Goal: Task Accomplishment & Management: Use online tool/utility

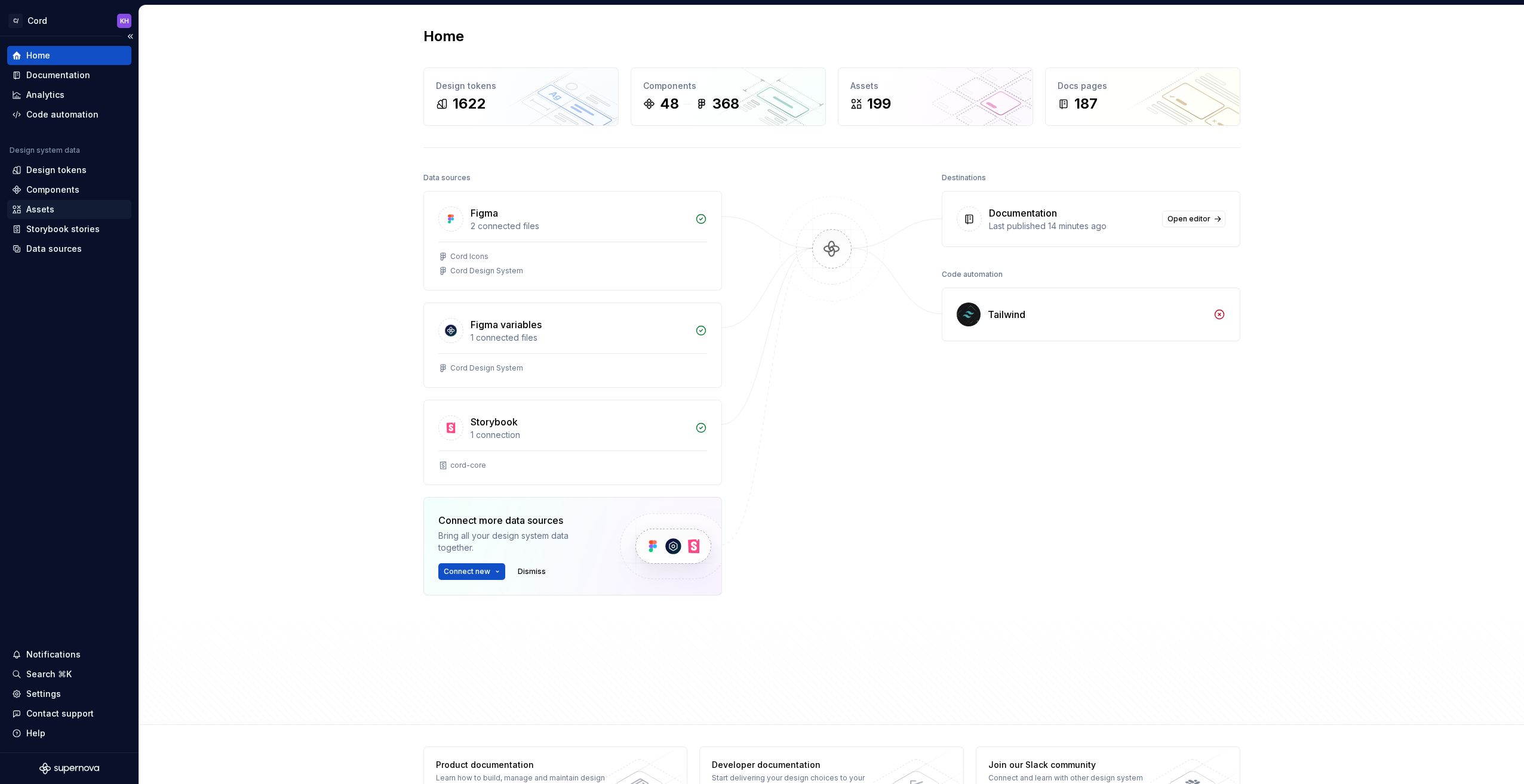
click at [48, 214] on div "Assets" at bounding box center [40, 210] width 28 height 12
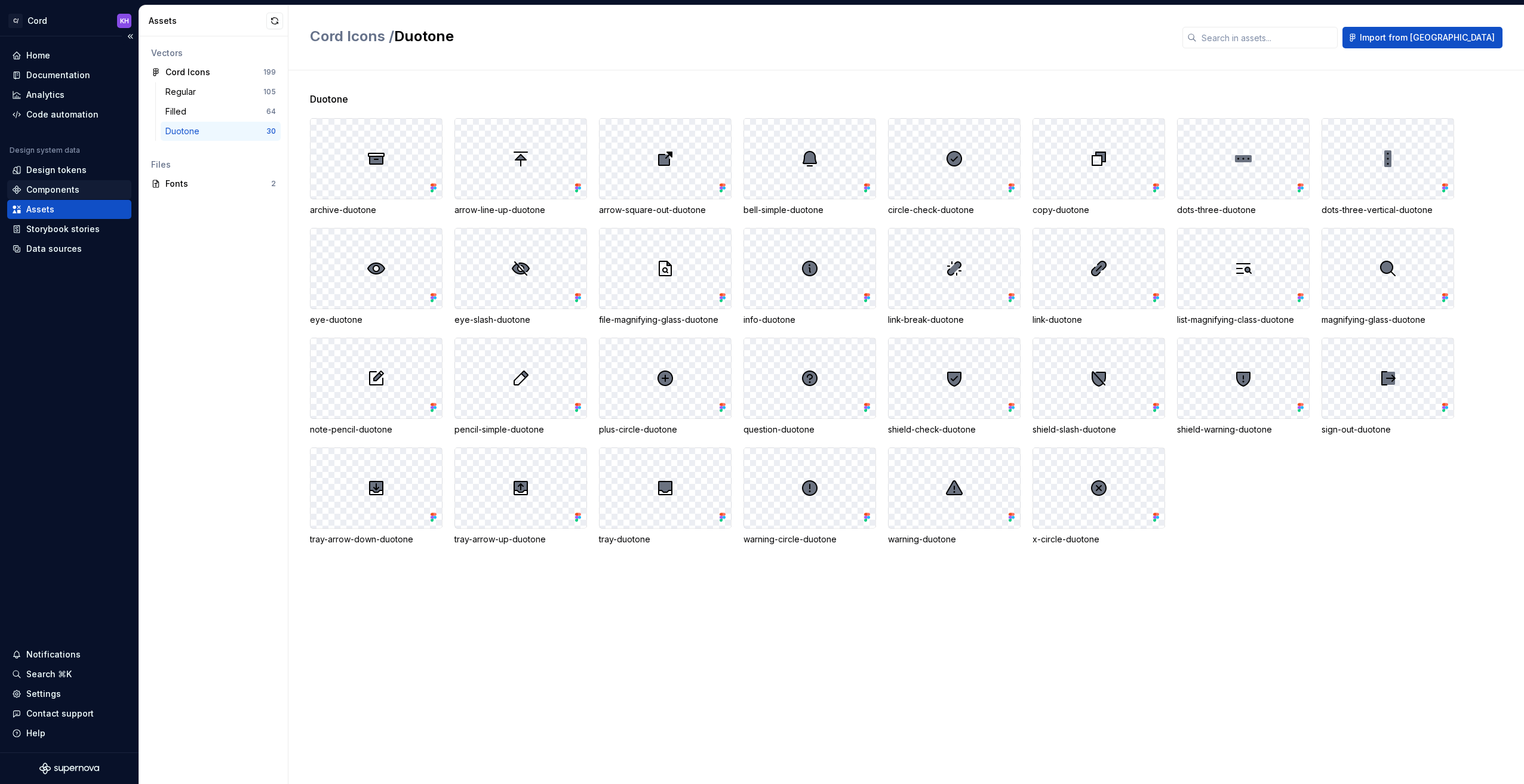
click at [67, 191] on div "Components" at bounding box center [52, 189] width 53 height 12
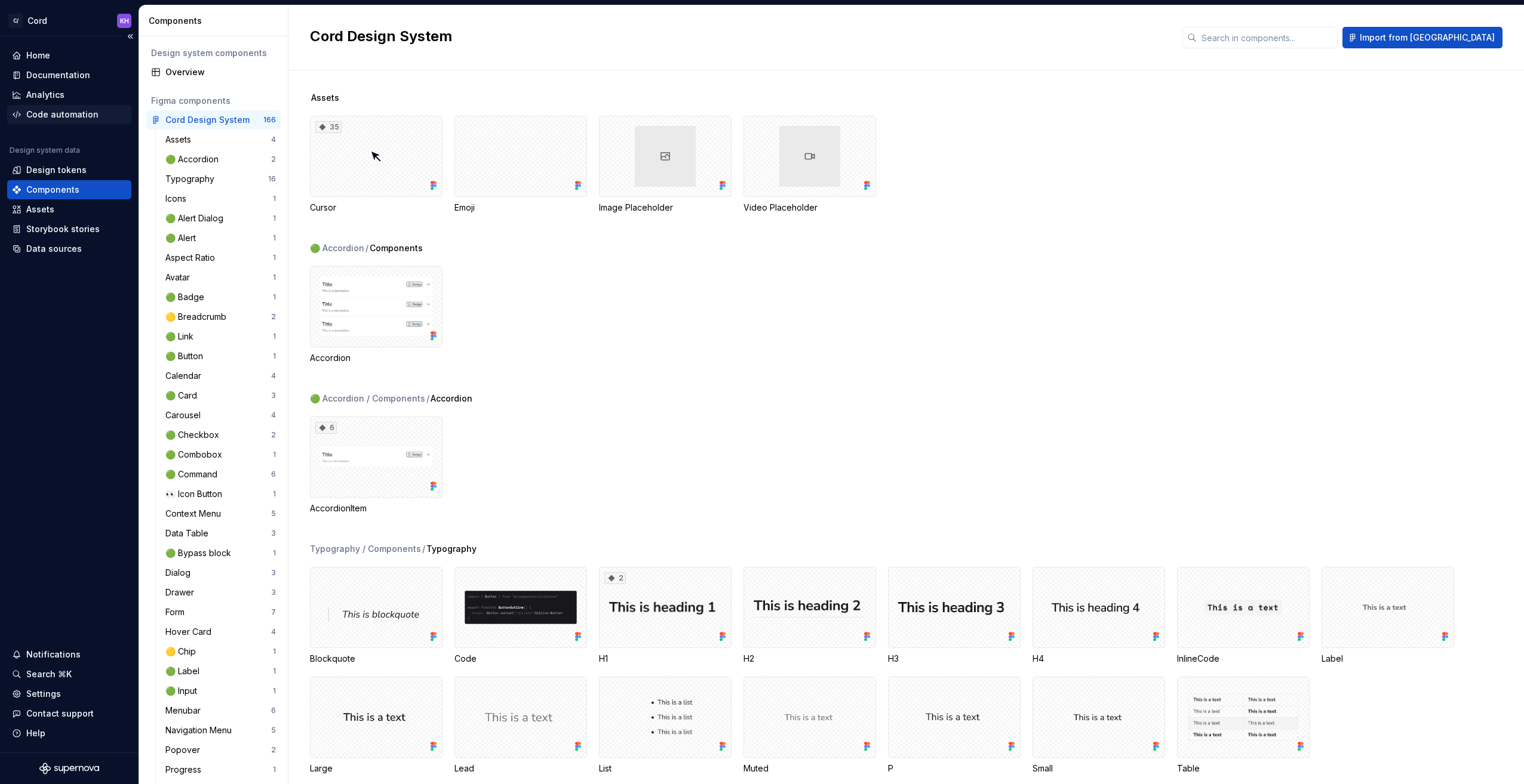
click at [51, 115] on div "Code automation" at bounding box center [62, 115] width 73 height 12
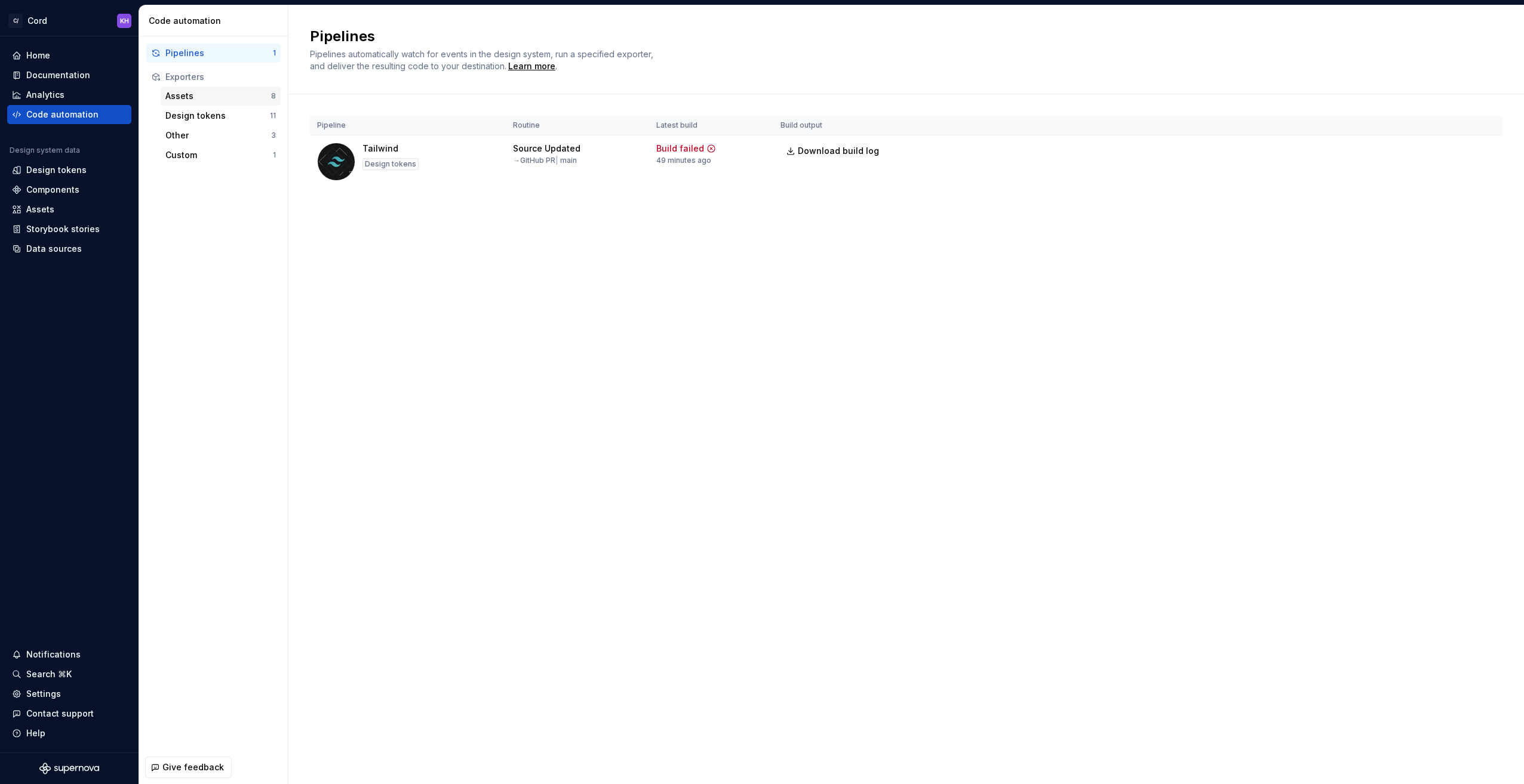
click at [198, 95] on div "Assets" at bounding box center [218, 96] width 105 height 12
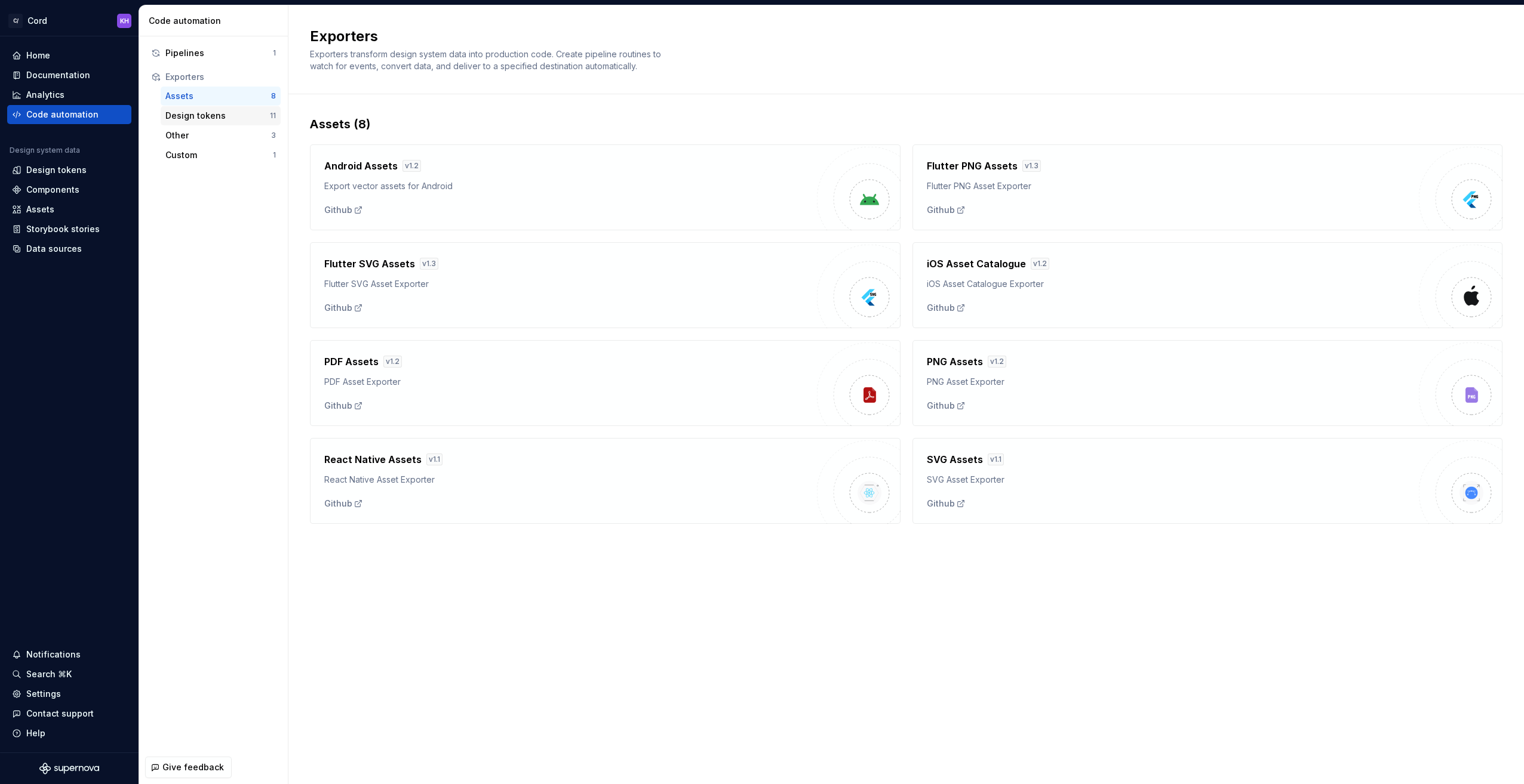
click at [187, 113] on div "Design tokens" at bounding box center [218, 115] width 104 height 12
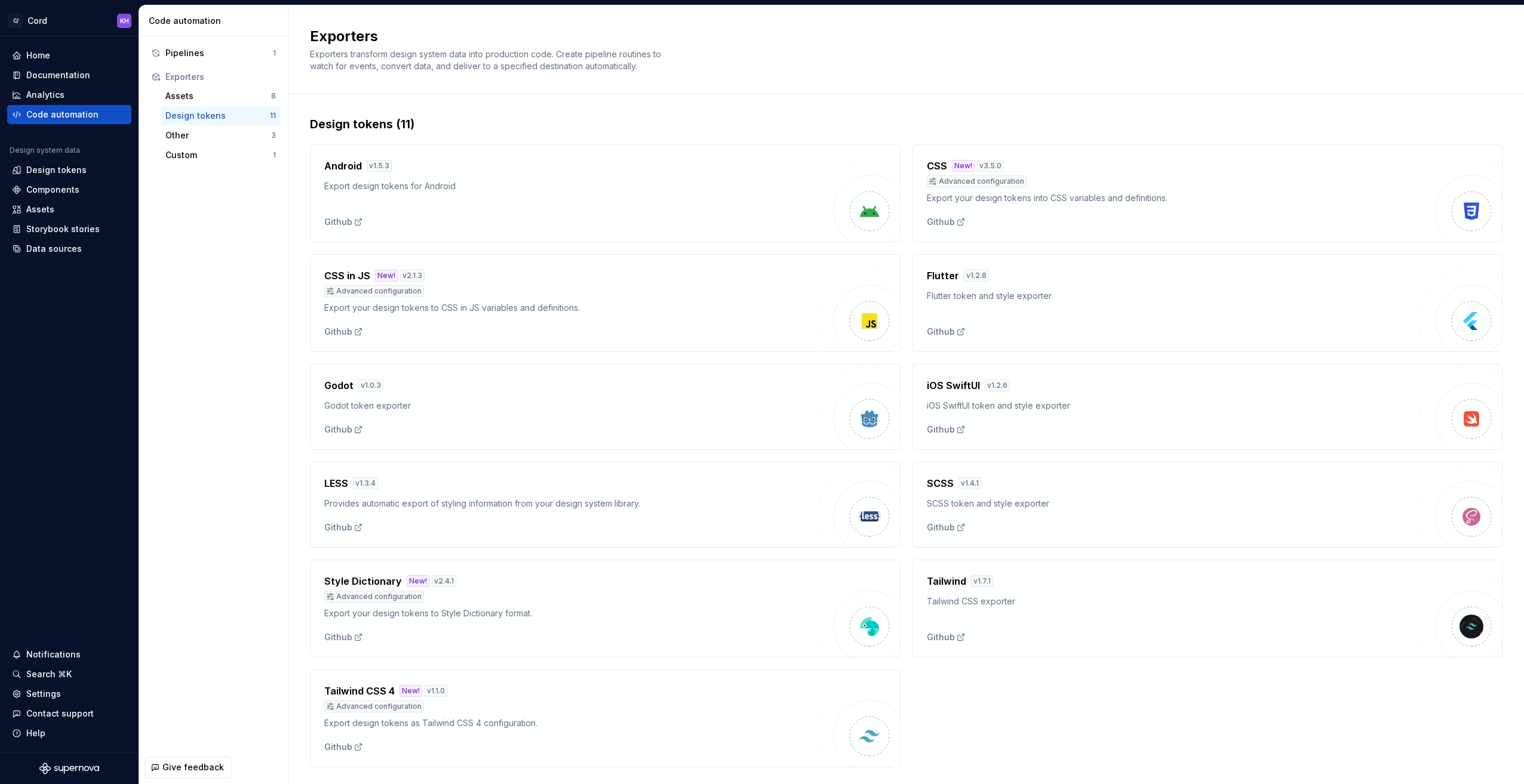
click at [185, 125] on div "Design tokens 11" at bounding box center [220, 115] width 120 height 20
click at [185, 134] on div "Other" at bounding box center [218, 135] width 105 height 12
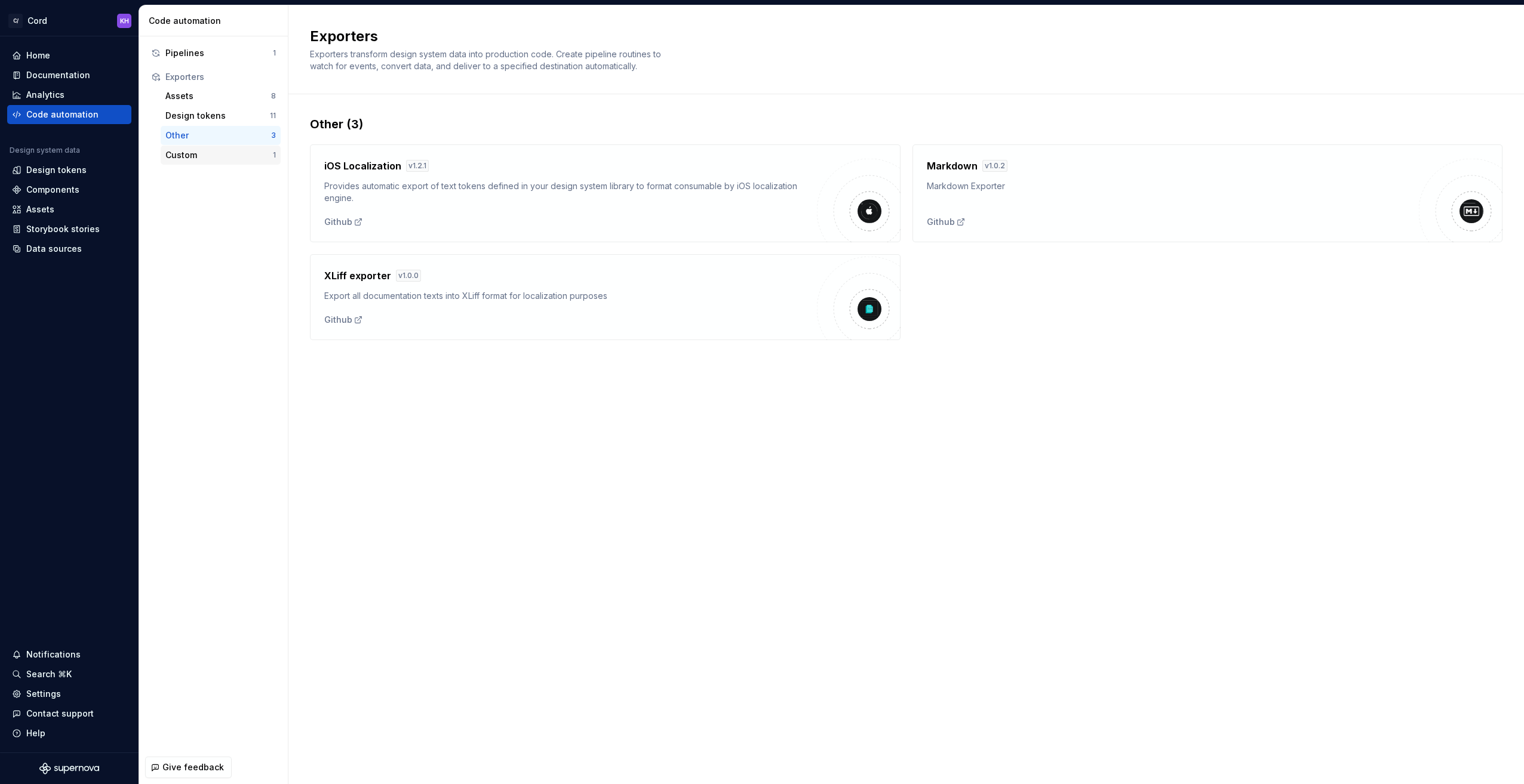
click at [194, 155] on div "Custom" at bounding box center [219, 155] width 107 height 12
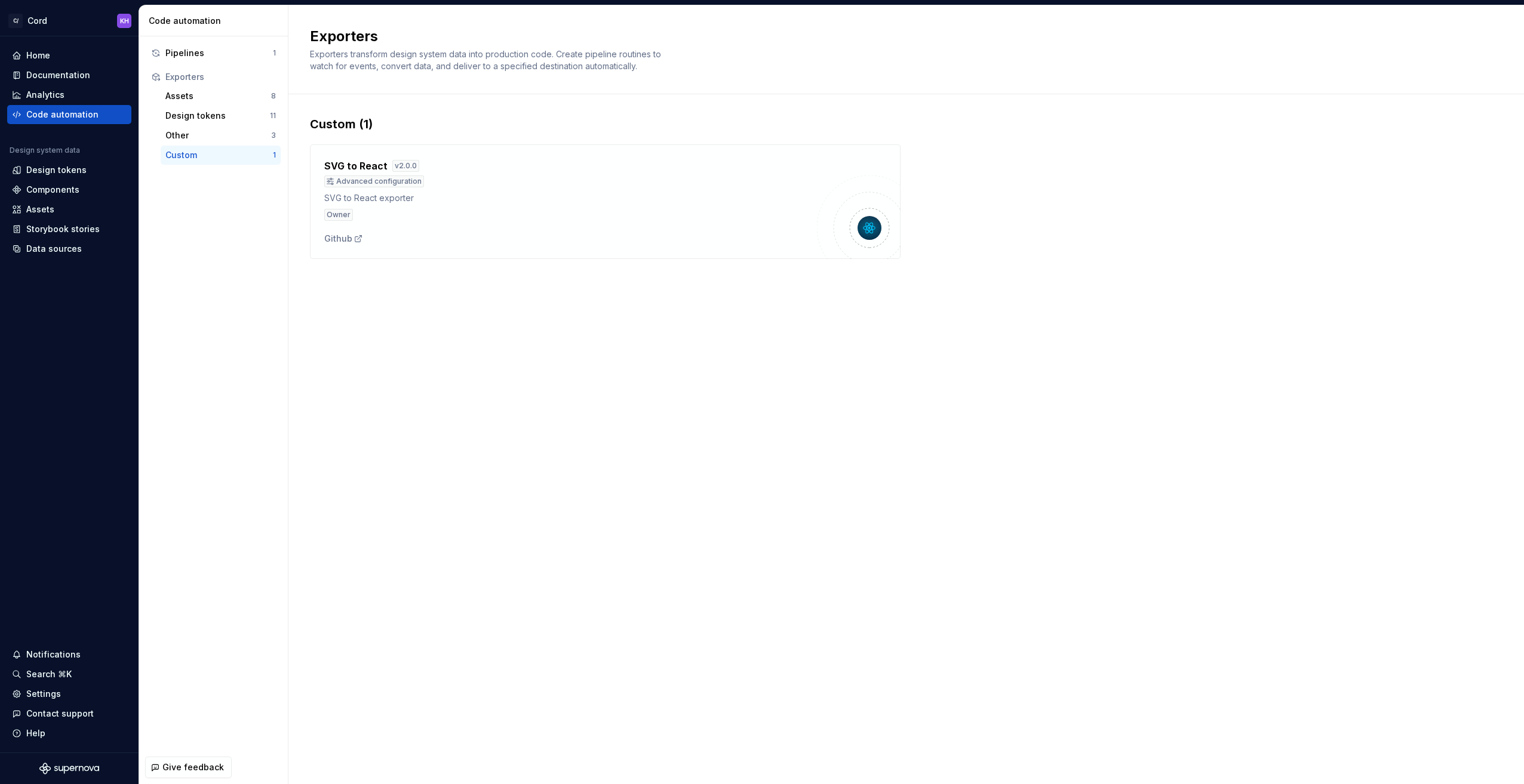
click at [499, 190] on div "SVG to React v 2.0.0 Advanced configuration SVG to React exporter Owner" at bounding box center [570, 189] width 493 height 62
click at [496, 321] on div "Exporters Exporters transform design system data into production code. Create p…" at bounding box center [906, 395] width 1235 height 778
click at [345, 234] on div "Github" at bounding box center [344, 238] width 39 height 12
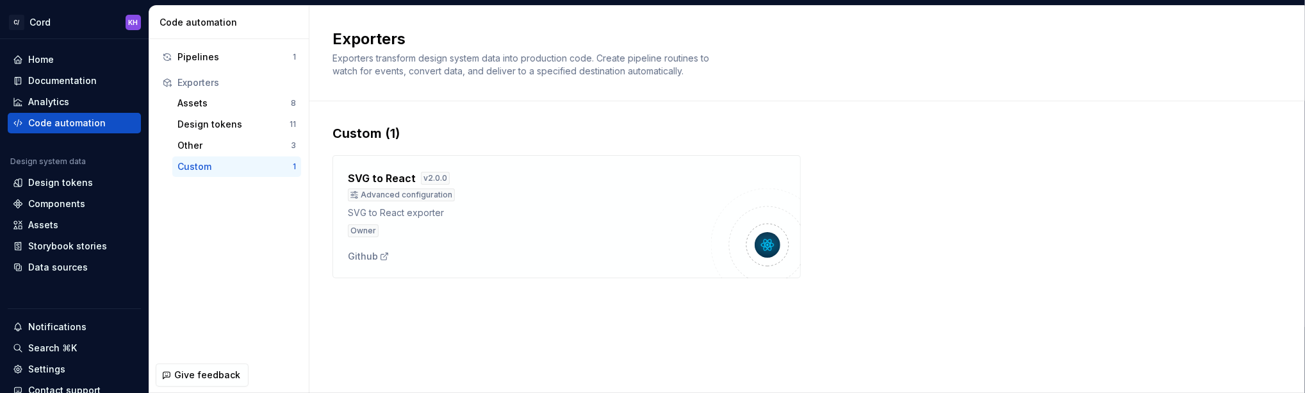
click at [254, 278] on div "Pipelines 1 Exporters Assets 8 Design tokens 11 Other 3 Custom 1" at bounding box center [229, 198] width 160 height 318
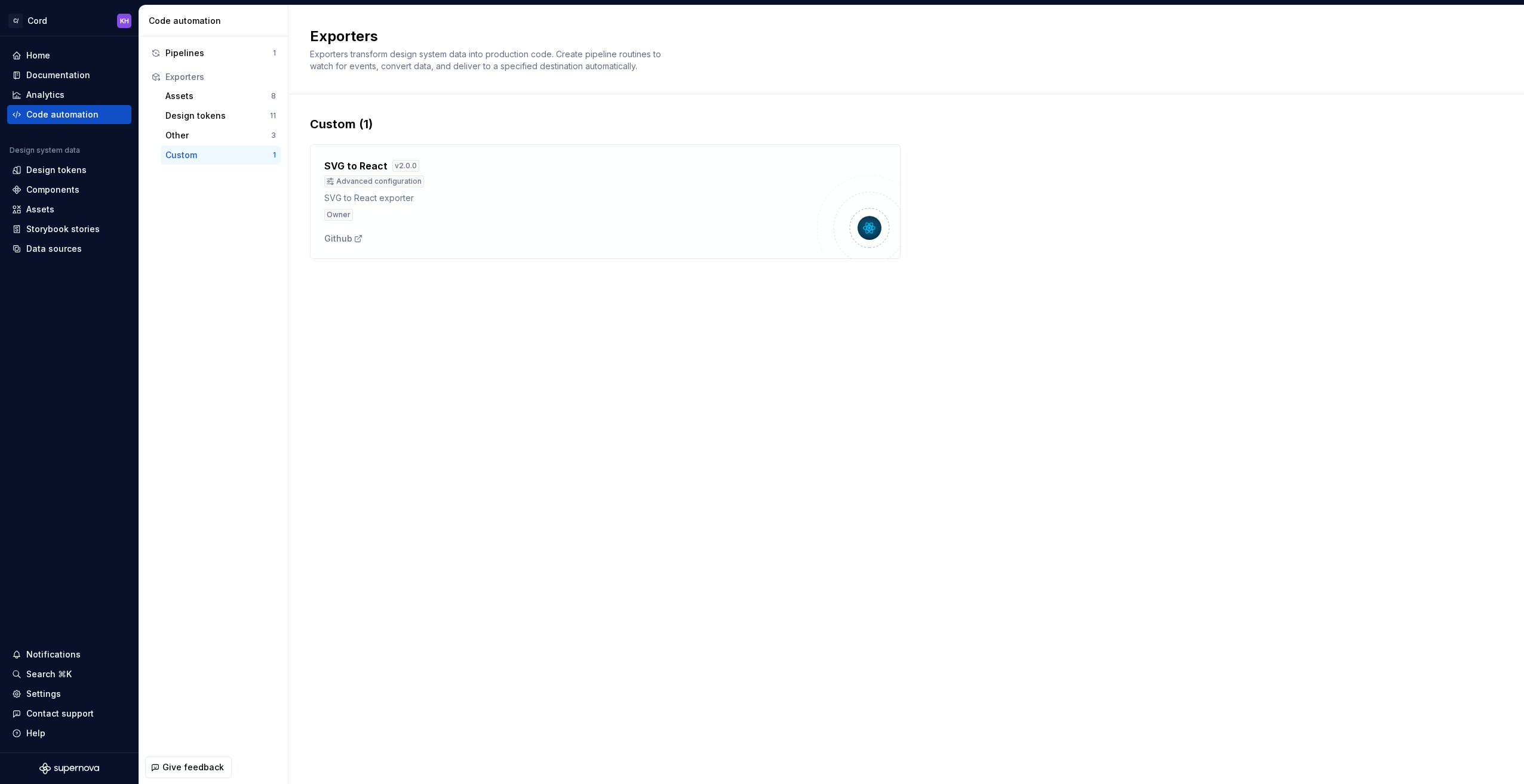
click at [447, 274] on div "Custom (1) SVG to React v 2.0.0 Advanced configuration SVG to React exporter Ow…" at bounding box center [906, 199] width 1192 height 210
click at [338, 190] on div "SVG to React v 2.0.0 Advanced configuration SVG to React exporter Owner" at bounding box center [570, 189] width 493 height 62
click at [348, 184] on div "Advanced configuration" at bounding box center [374, 181] width 100 height 12
click at [416, 178] on div "Advanced configuration" at bounding box center [374, 181] width 100 height 12
click at [189, 152] on div "Custom" at bounding box center [219, 155] width 107 height 12
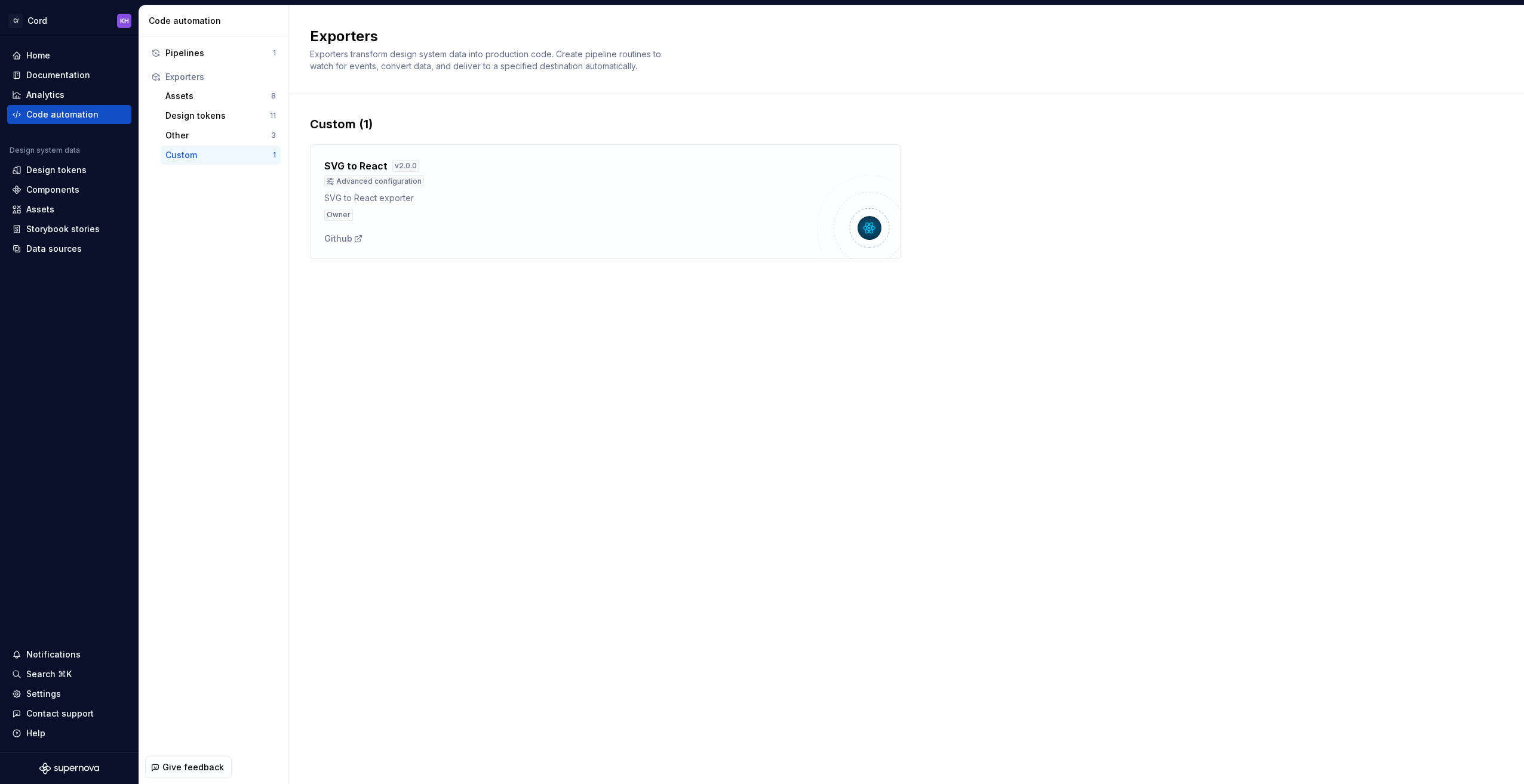
click at [388, 159] on div "SVG to React v 2.0.0" at bounding box center [570, 165] width 493 height 14
click at [192, 47] on div "Pipelines" at bounding box center [219, 53] width 107 height 12
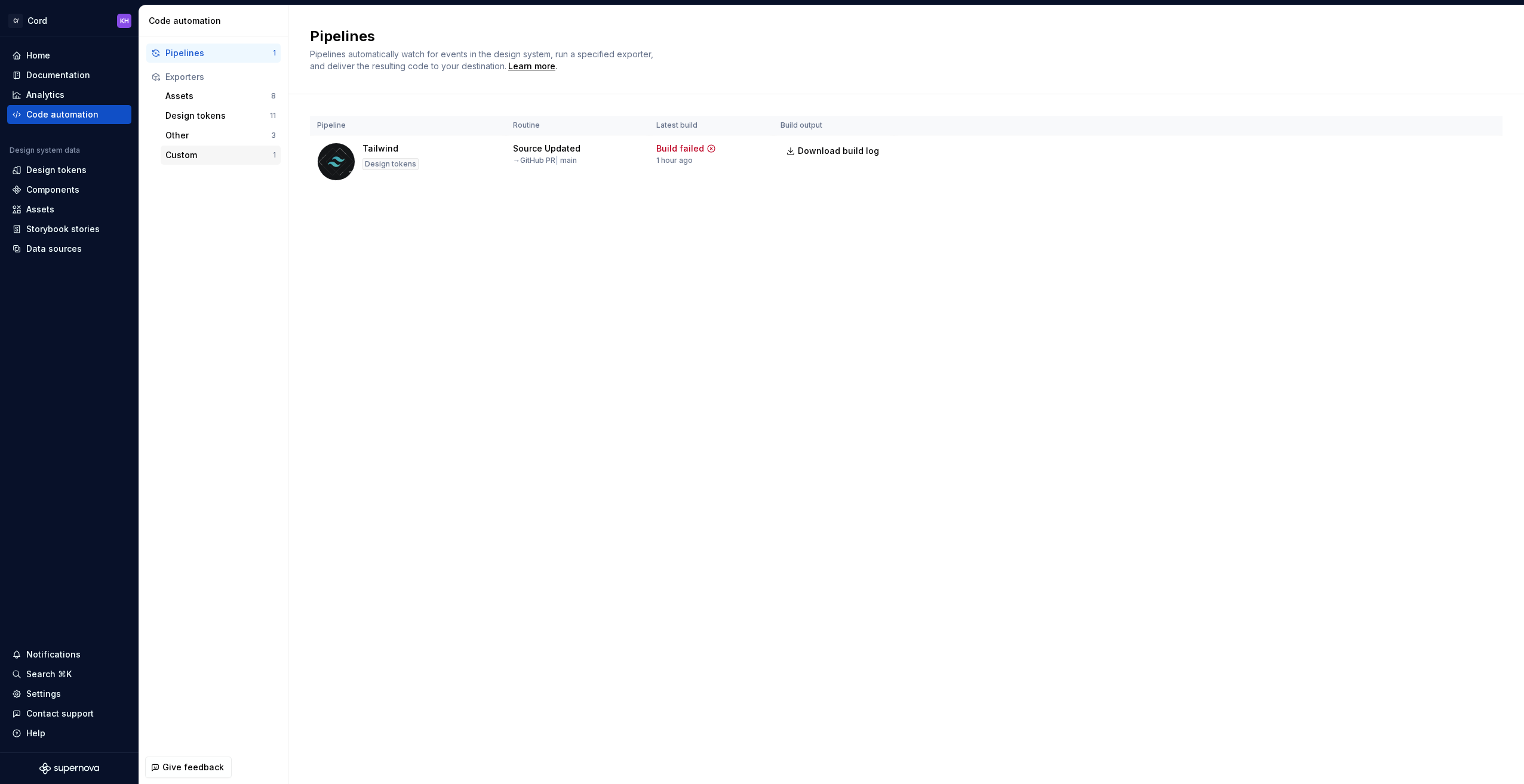
click at [195, 154] on div "Custom" at bounding box center [219, 155] width 107 height 12
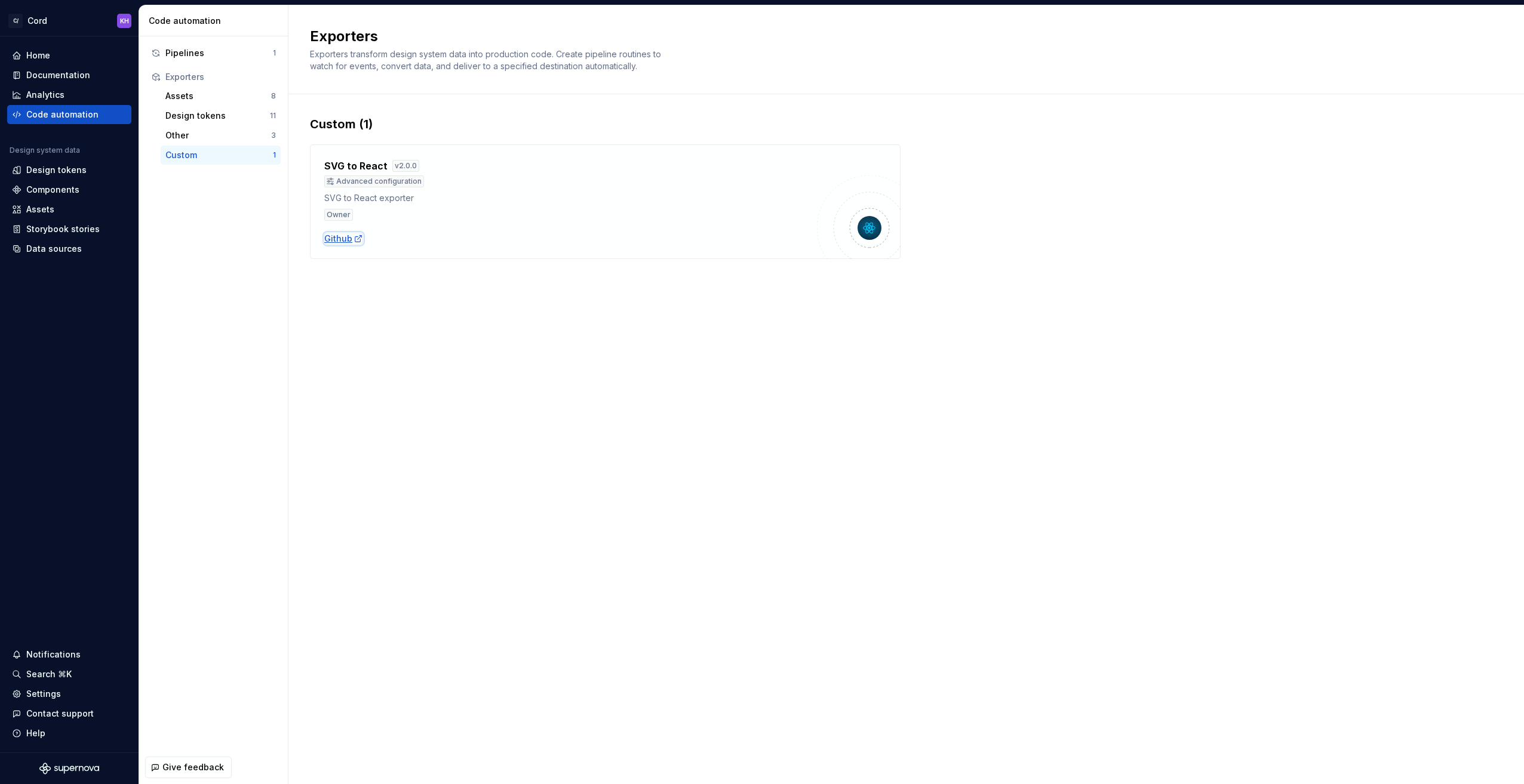
click at [342, 237] on div "Github" at bounding box center [344, 238] width 39 height 12
